Goal: Ask a question

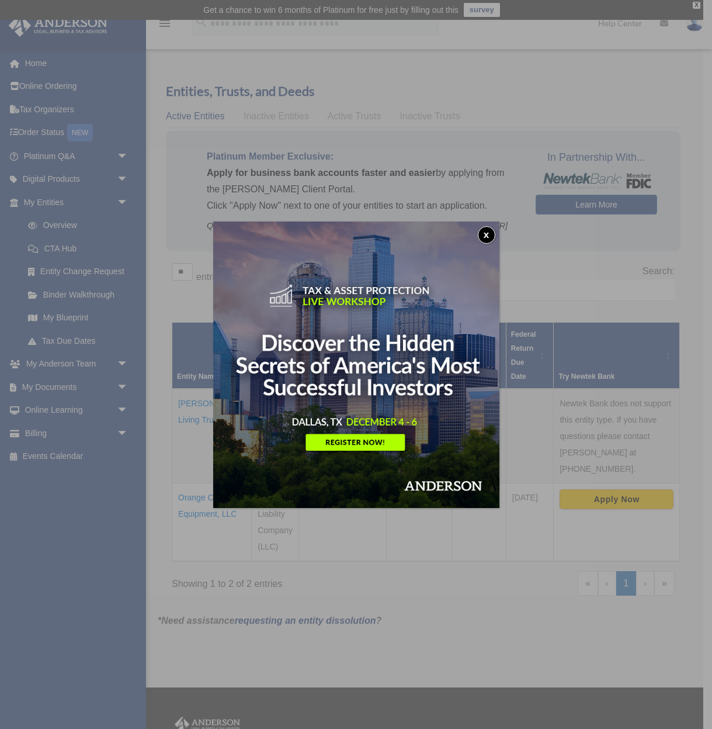
click at [483, 232] on button "x" at bounding box center [487, 235] width 18 height 18
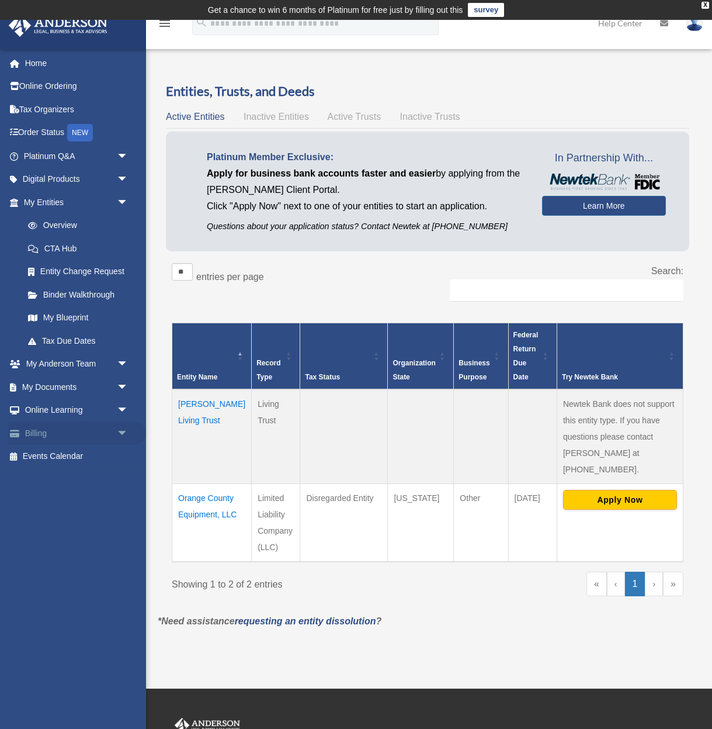
click at [41, 434] on link "Billing arrow_drop_down" at bounding box center [77, 432] width 138 height 23
click at [120, 430] on span "arrow_drop_down" at bounding box center [128, 433] width 23 height 24
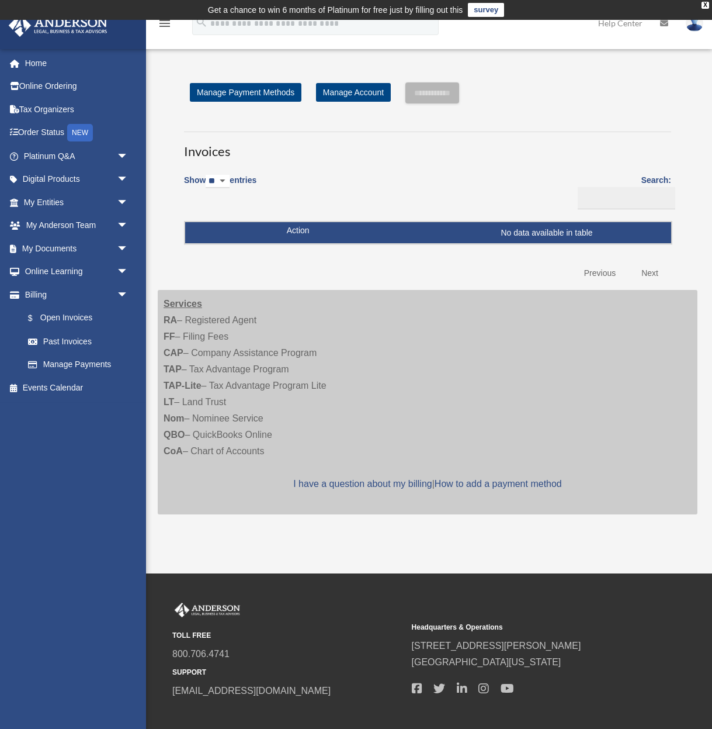
click at [356, 226] on td "No data available in table" at bounding box center [428, 233] width 486 height 22
click at [358, 88] on link "Manage Account" at bounding box center [353, 92] width 75 height 19
click at [255, 96] on link "Manage Payment Methods" at bounding box center [246, 92] width 112 height 19
click at [344, 94] on link "Manage Account" at bounding box center [353, 92] width 75 height 19
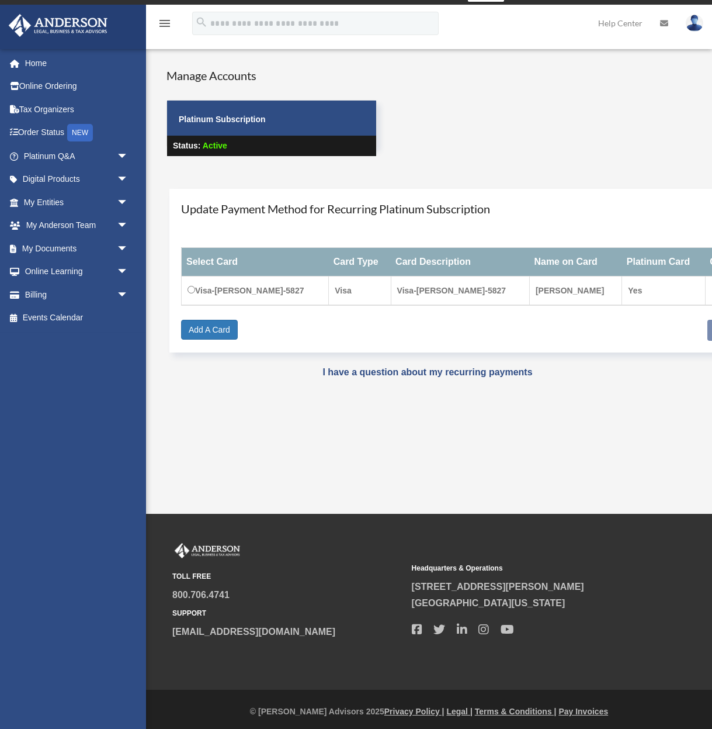
scroll to position [19, 0]
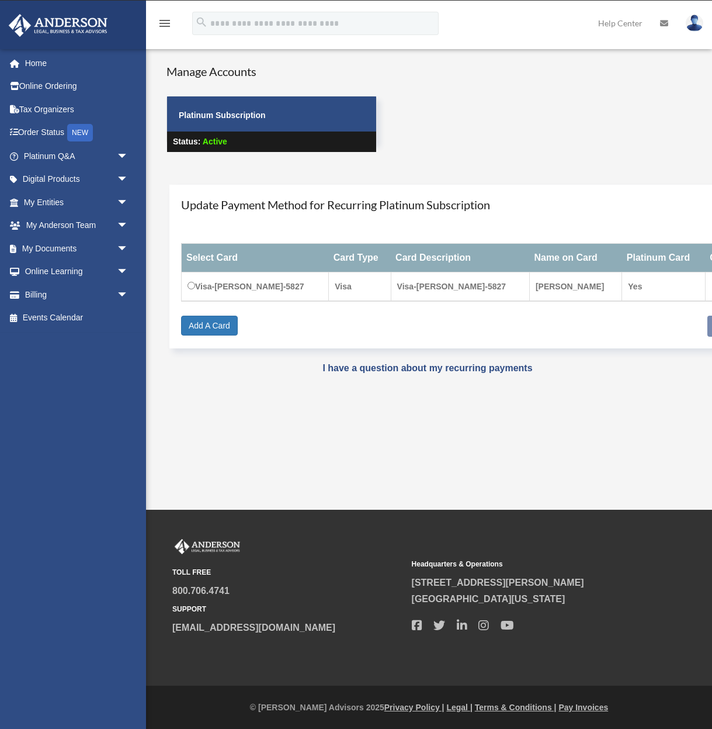
click at [342, 337] on div "**********" at bounding box center [482, 267] width 627 height 164
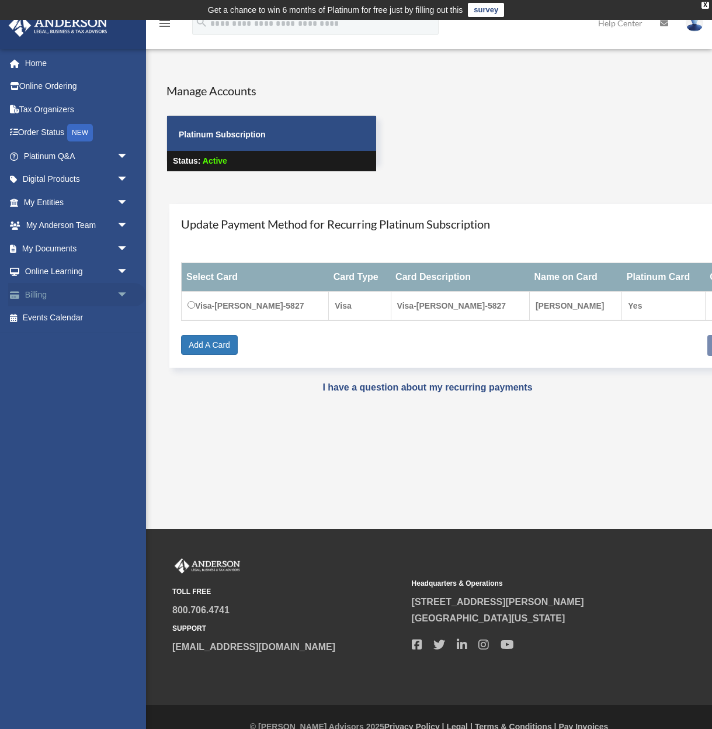
click at [42, 296] on link "Billing arrow_drop_down" at bounding box center [77, 294] width 138 height 23
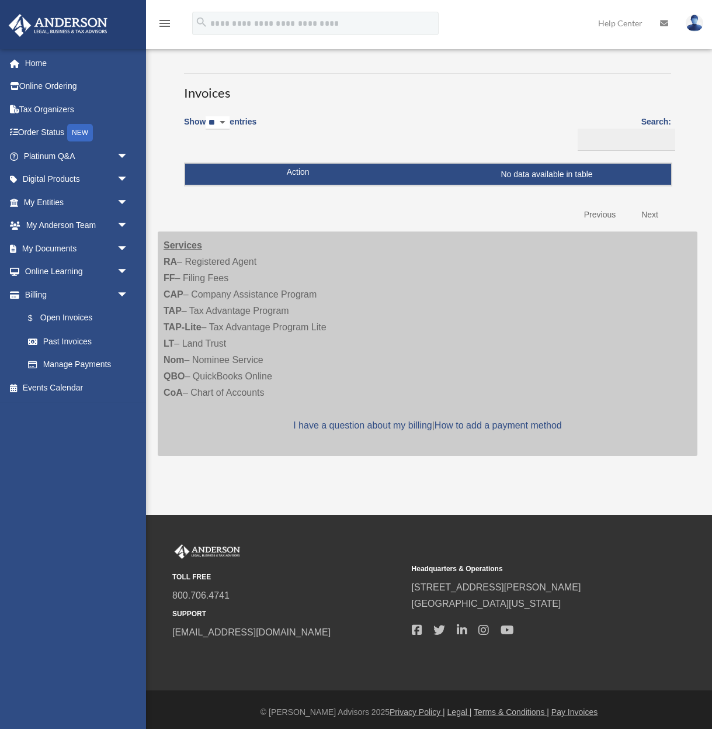
scroll to position [63, 0]
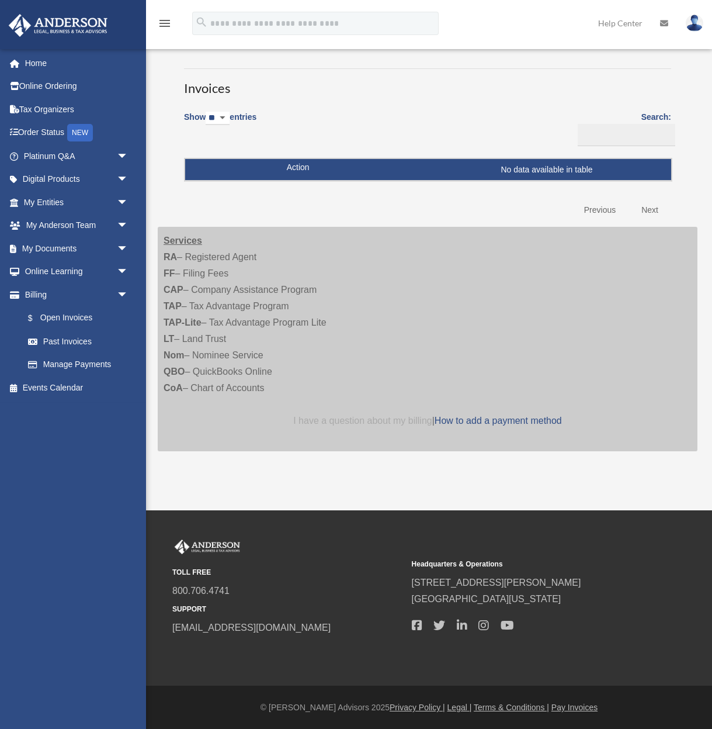
click at [334, 424] on link "I have a question about my billing" at bounding box center [362, 420] width 138 height 10
